Goal: Ask a question

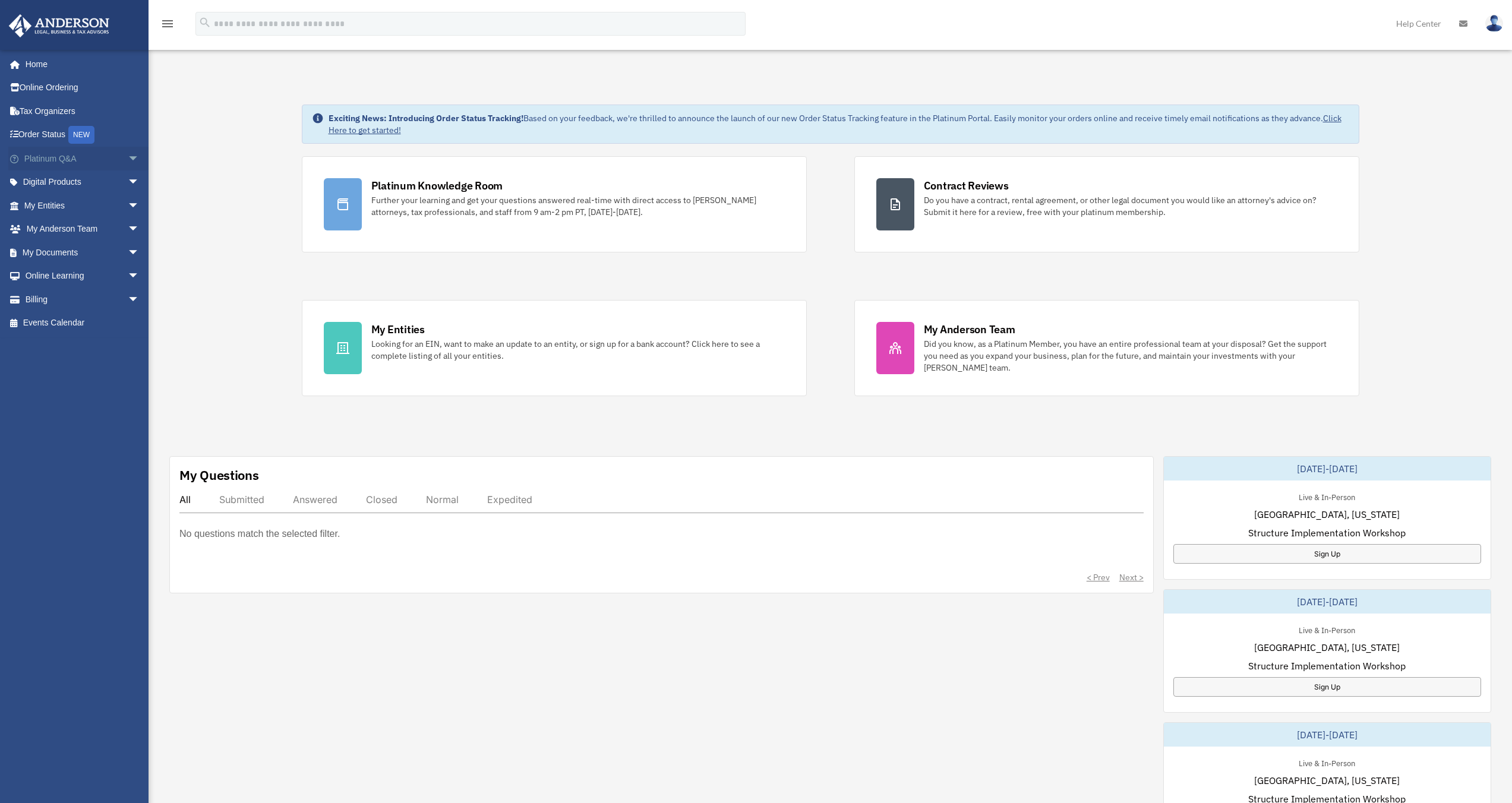
click at [77, 165] on link "Platinum Q&A arrow_drop_down" at bounding box center [83, 158] width 149 height 24
click at [128, 159] on span "arrow_drop_down" at bounding box center [139, 159] width 24 height 25
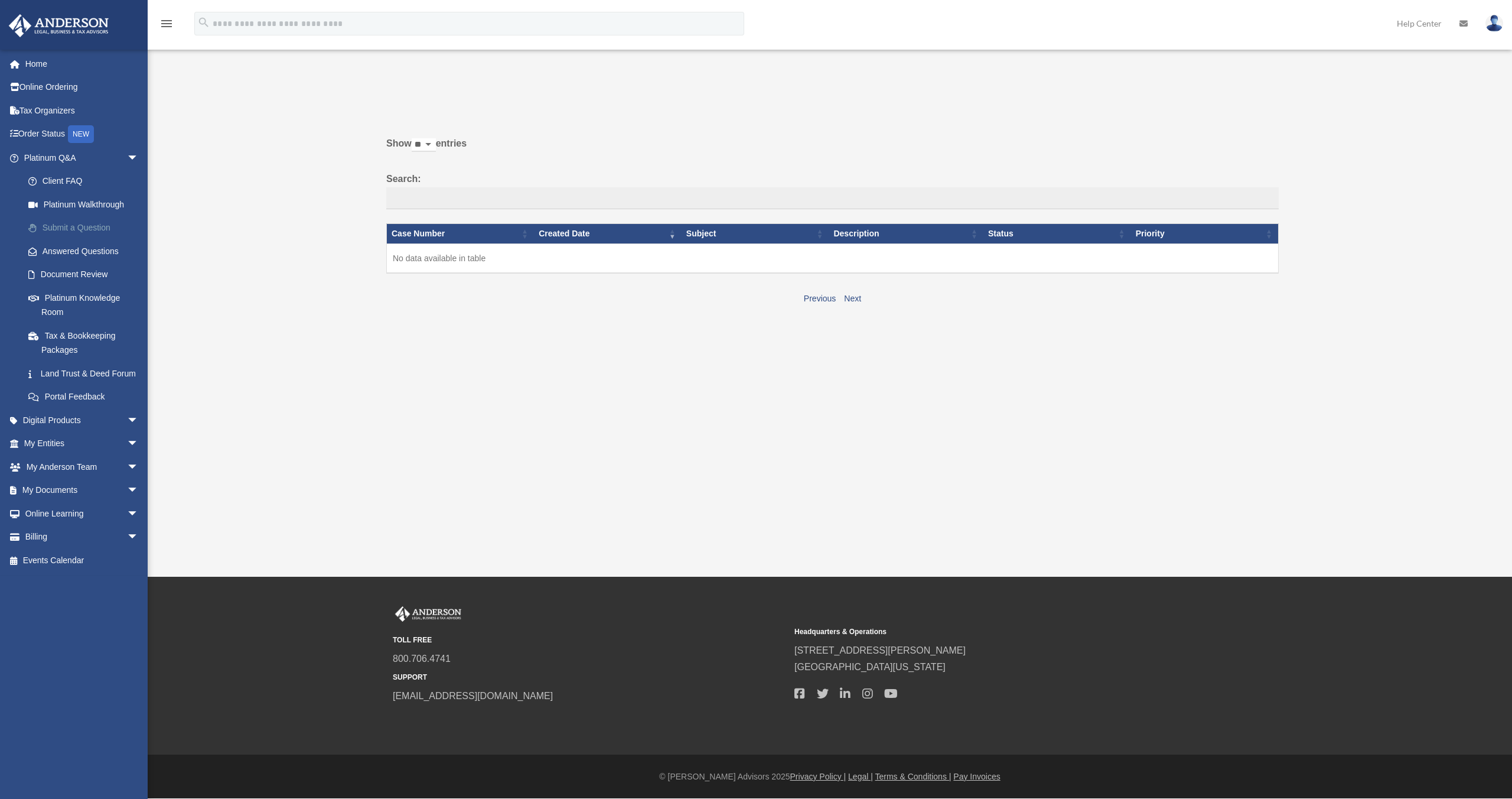
click at [112, 230] on link "Submit a Question" at bounding box center [86, 227] width 140 height 24
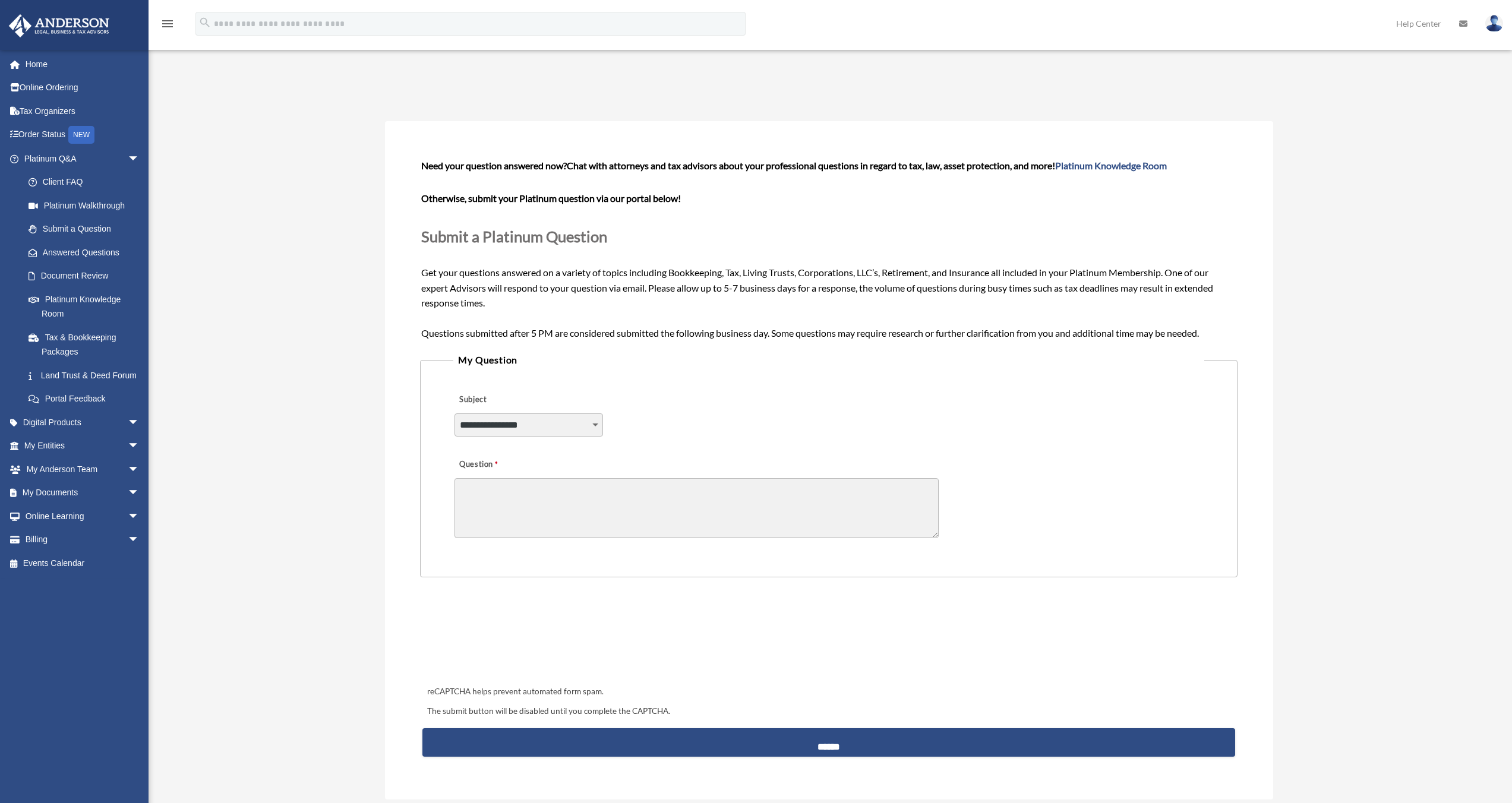
click at [530, 425] on select "**********" at bounding box center [528, 425] width 148 height 23
click at [98, 301] on link "Platinum Knowledge Room" at bounding box center [87, 306] width 141 height 38
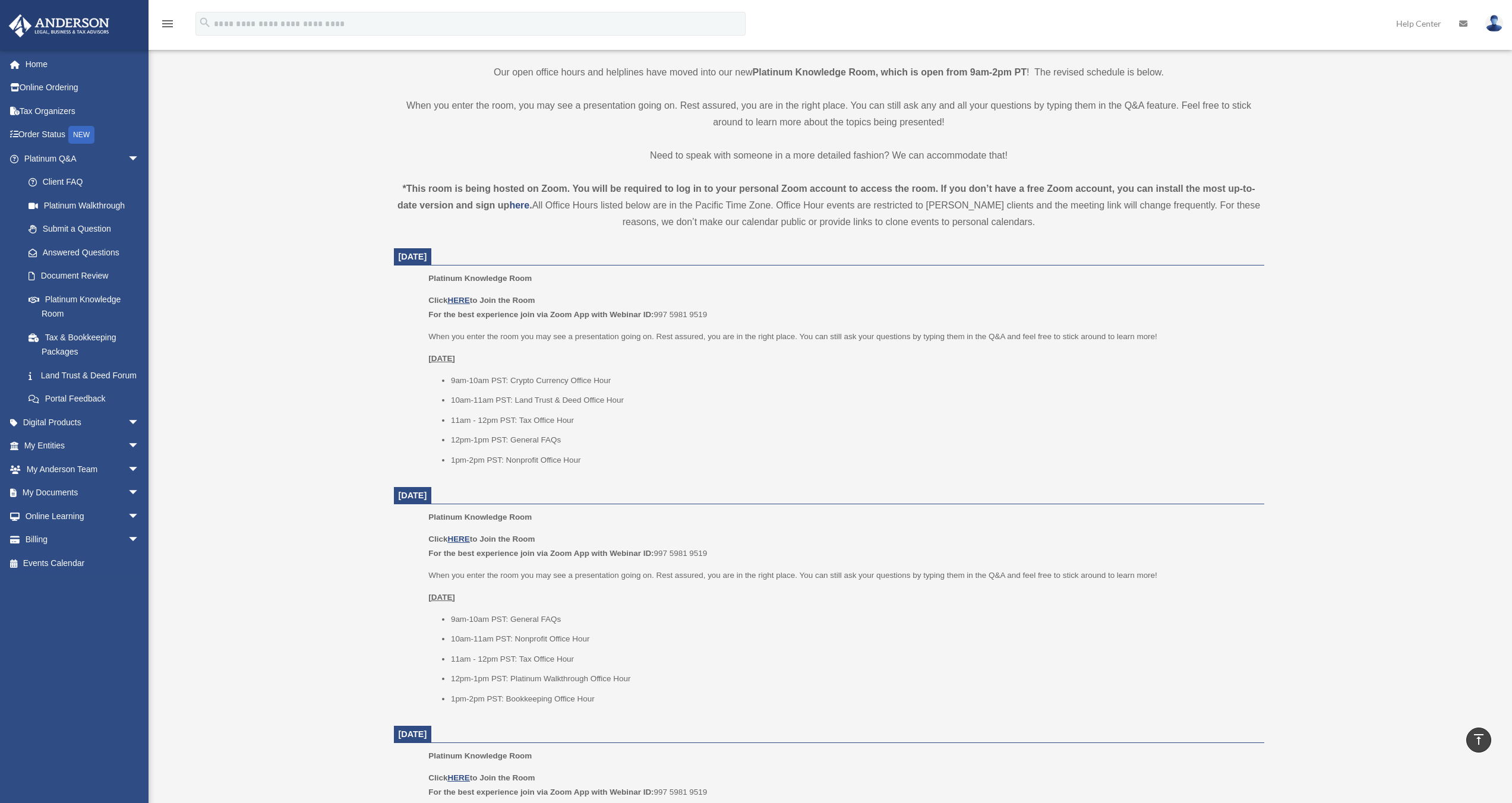
scroll to position [310, 0]
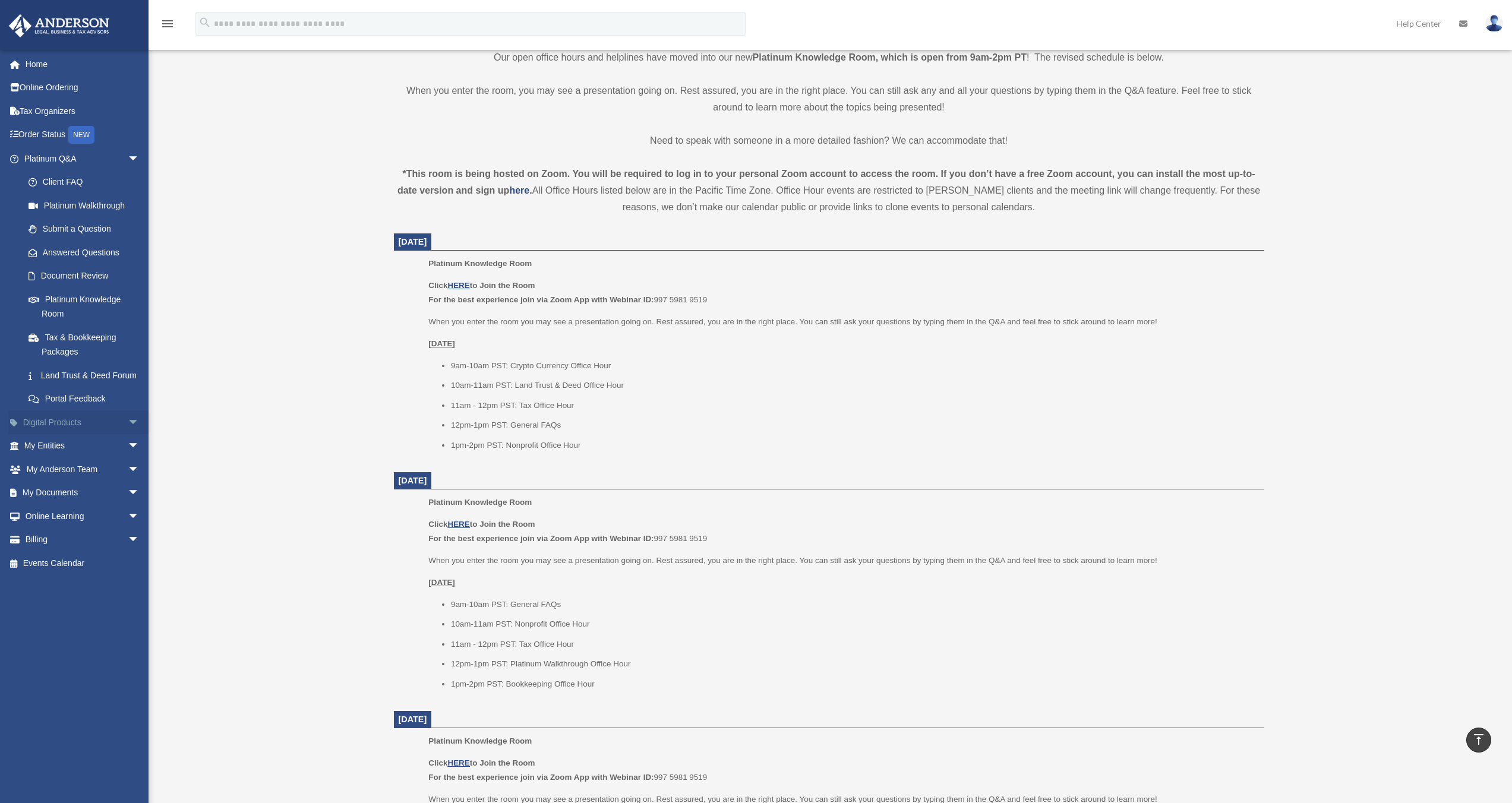
click at [60, 435] on link "Digital Products arrow_drop_down" at bounding box center [83, 421] width 149 height 24
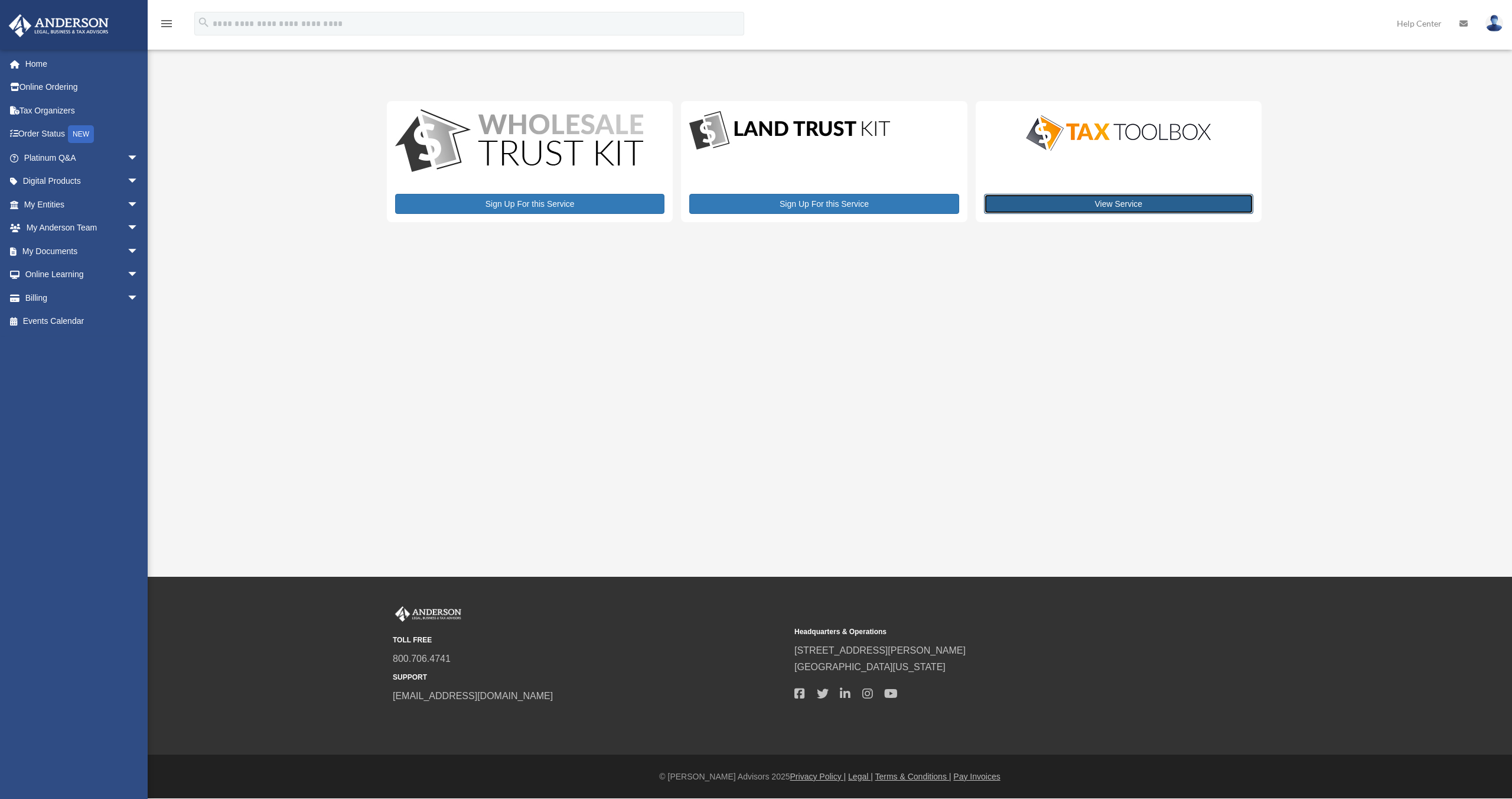
click at [1158, 205] on link "View Service" at bounding box center [1118, 203] width 270 height 20
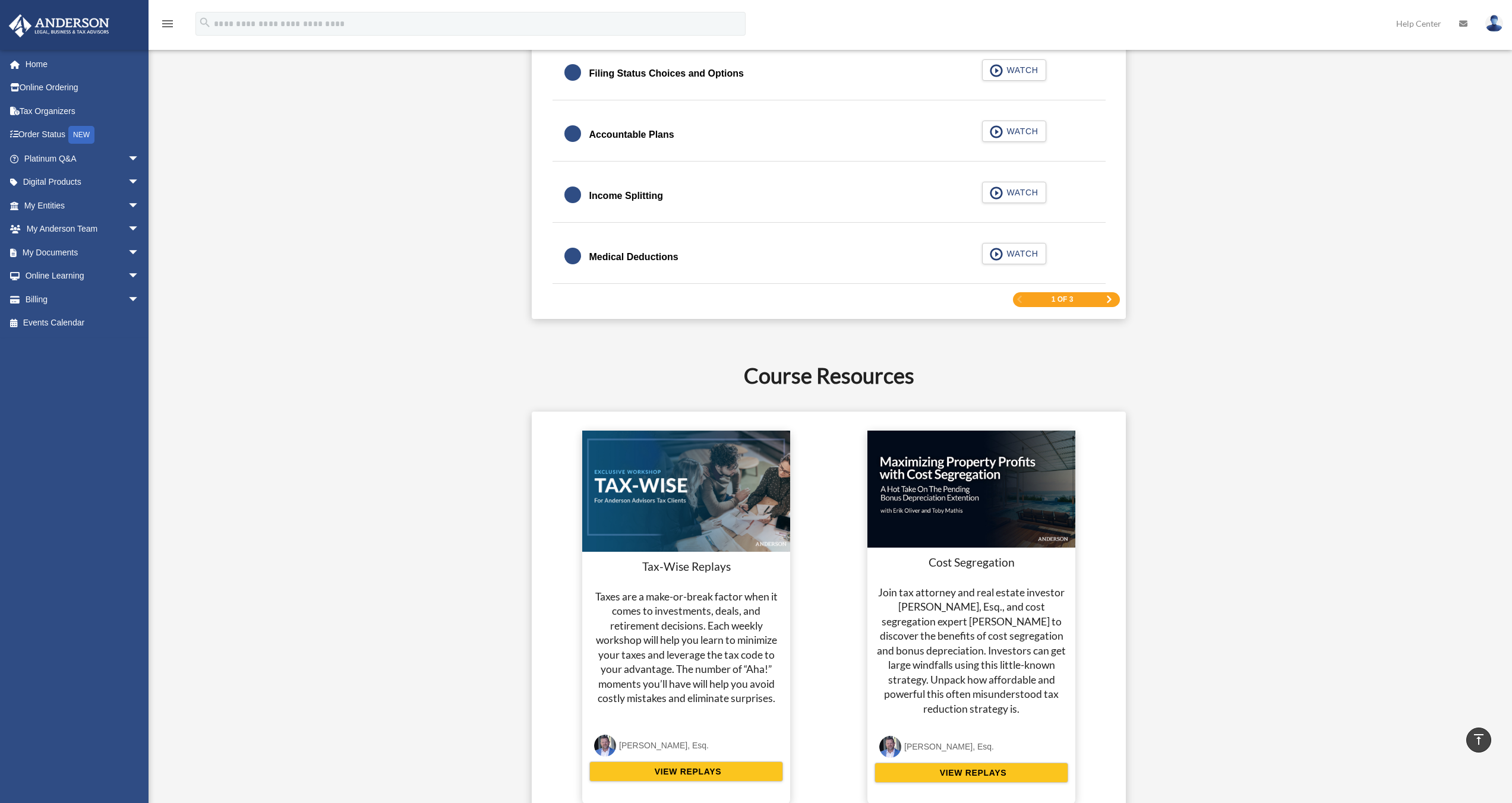
scroll to position [1857, 0]
